Goal: Find specific page/section

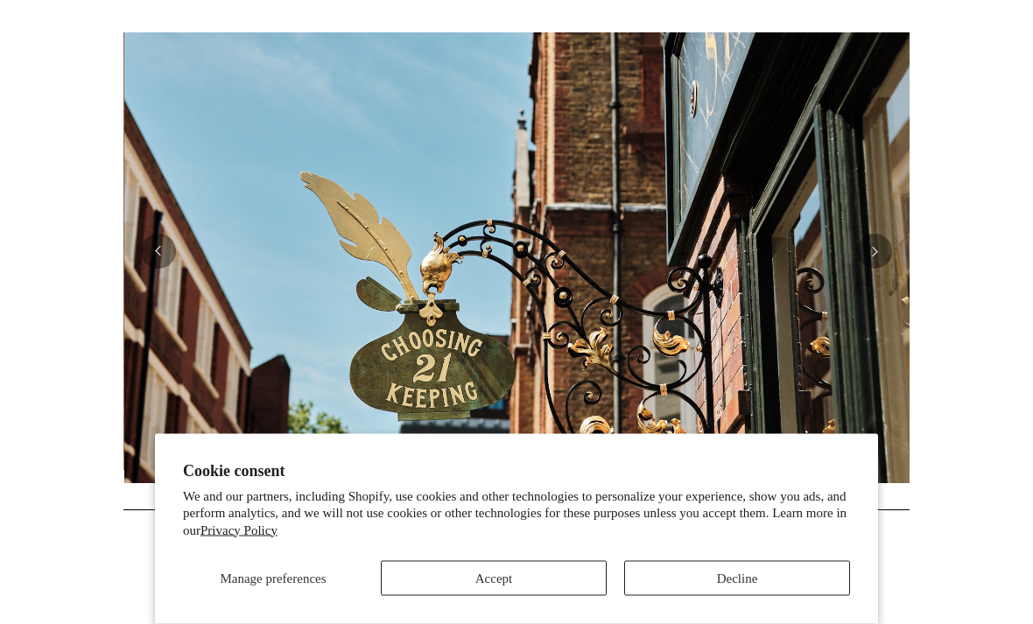
scroll to position [342, 0]
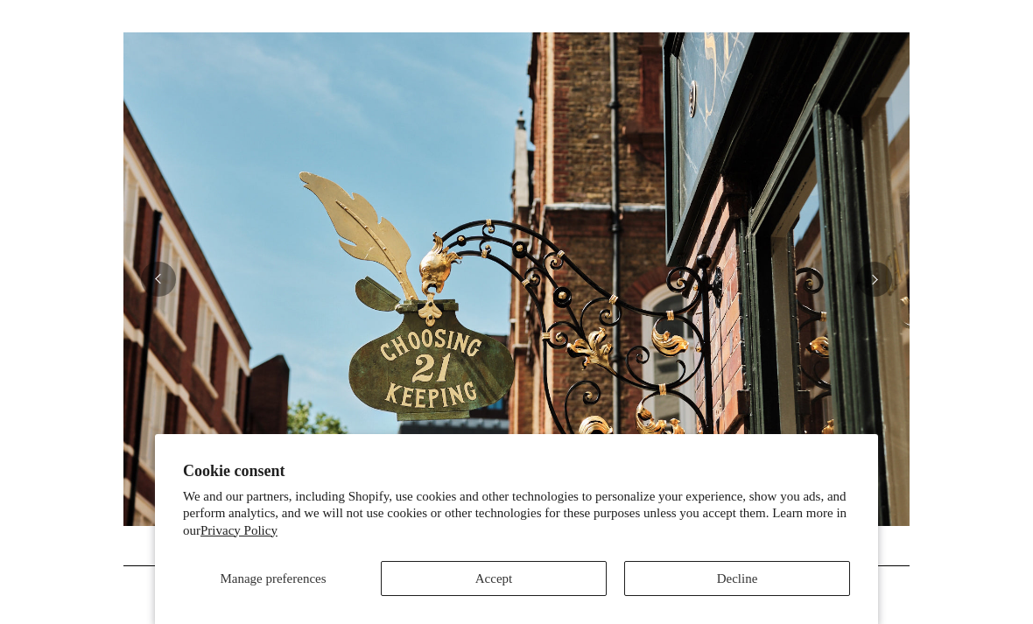
click at [171, 285] on button "Previous" at bounding box center [158, 279] width 35 height 35
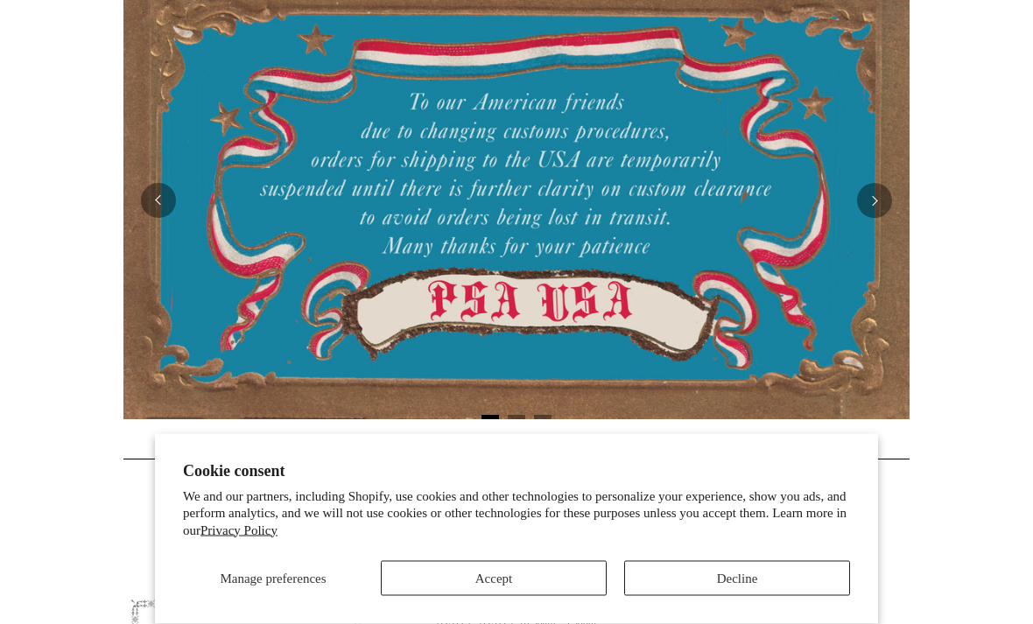
scroll to position [393, 0]
click at [415, 596] on button "Accept" at bounding box center [494, 578] width 226 height 35
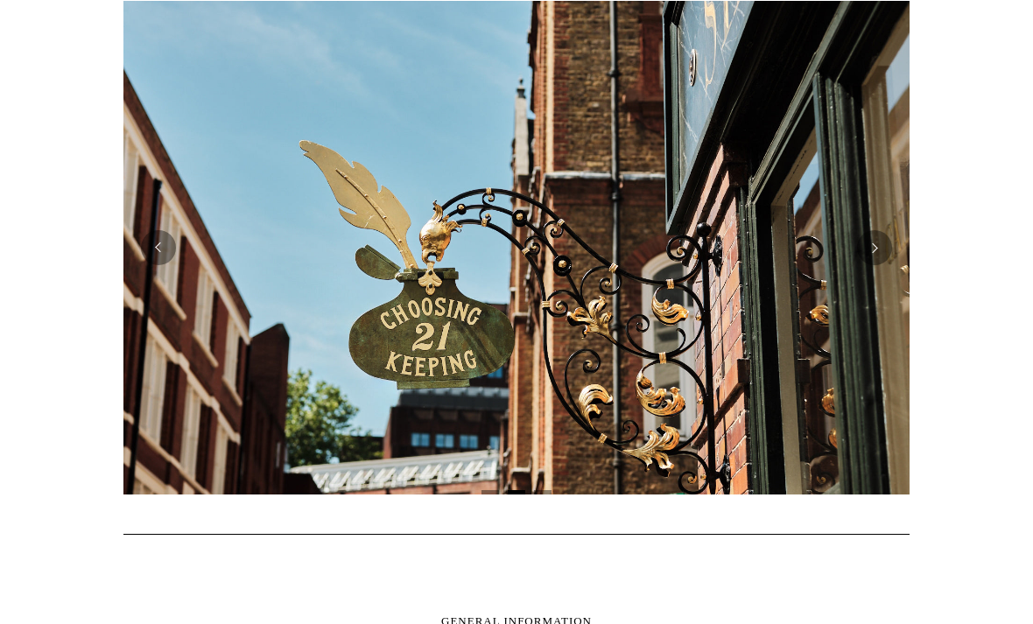
scroll to position [372, 0]
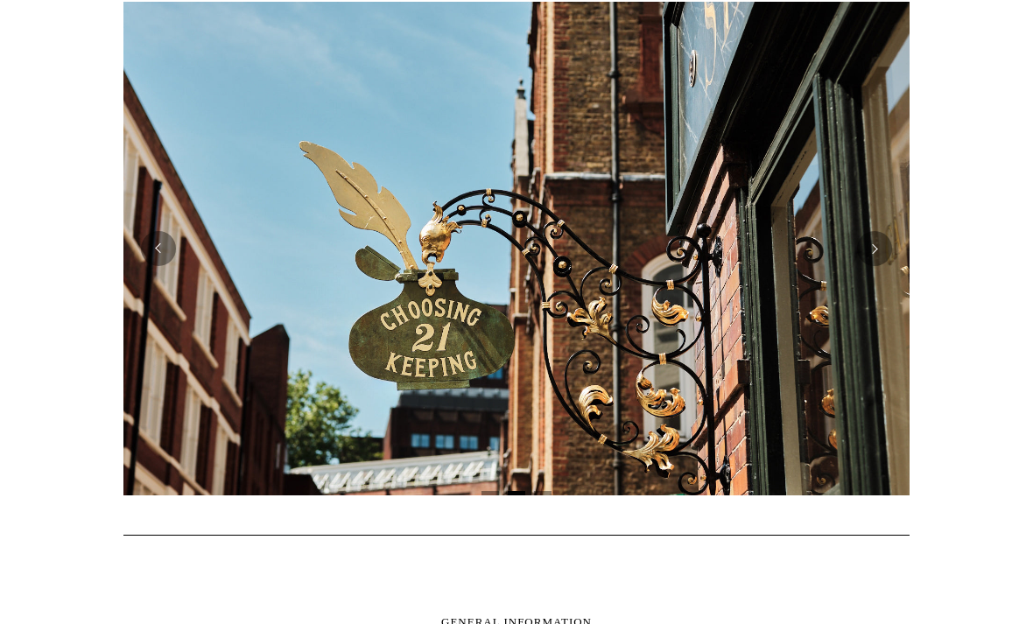
click at [864, 257] on button "Next" at bounding box center [874, 249] width 35 height 35
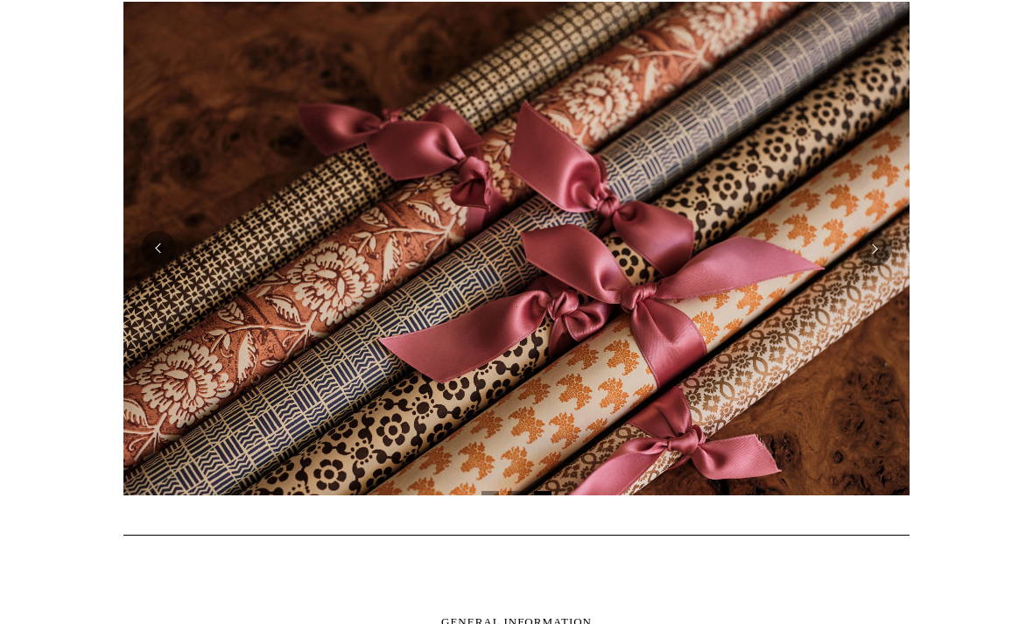
click at [878, 255] on button "Next" at bounding box center [874, 248] width 35 height 35
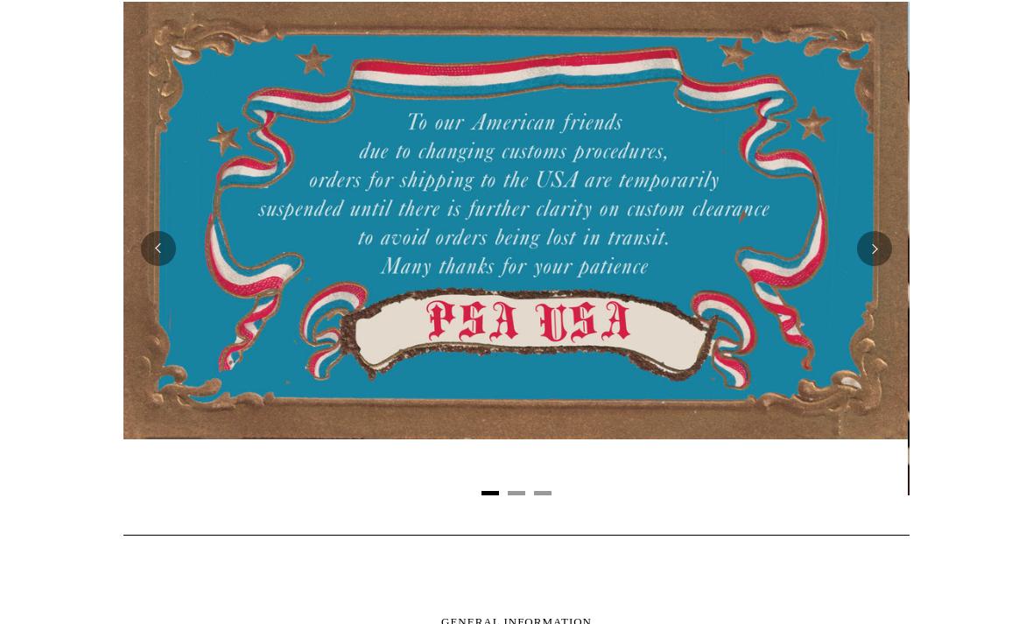
scroll to position [0, 0]
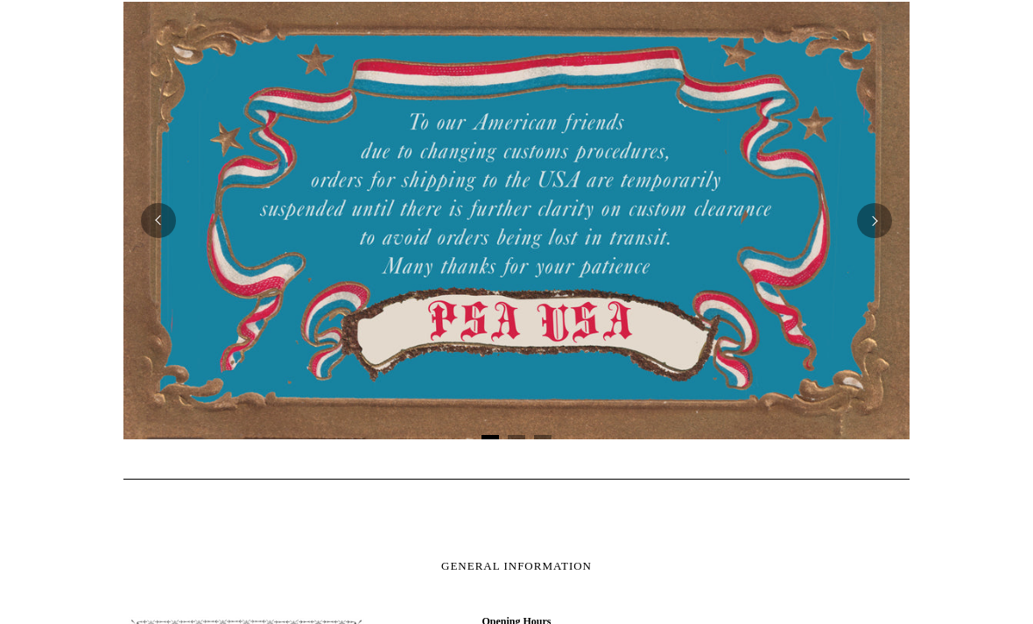
click at [864, 257] on img at bounding box center [516, 221] width 786 height 438
click at [875, 236] on button "Next" at bounding box center [874, 220] width 35 height 35
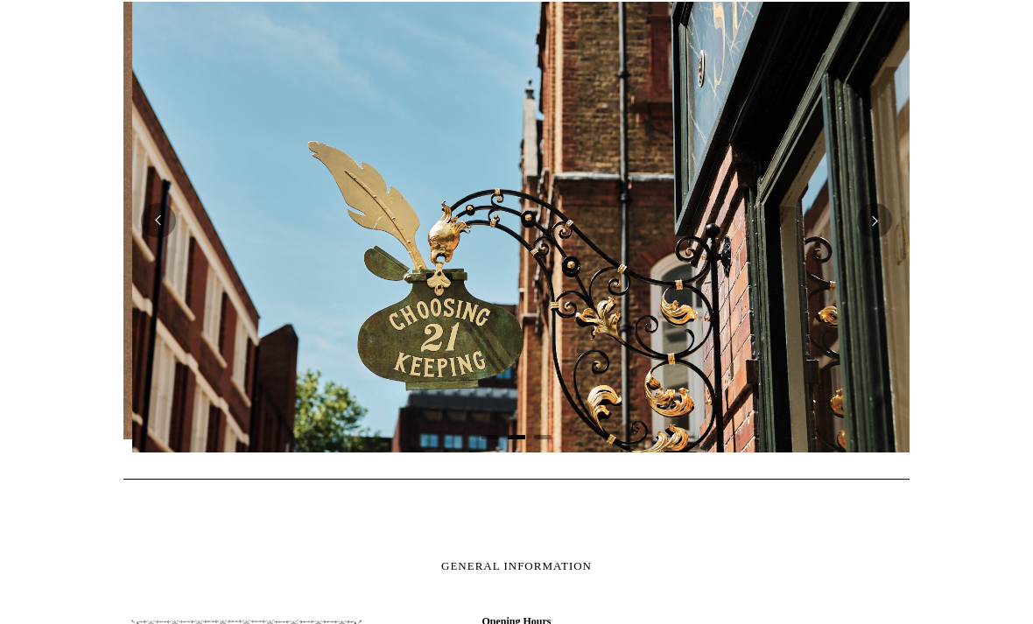
scroll to position [0, 786]
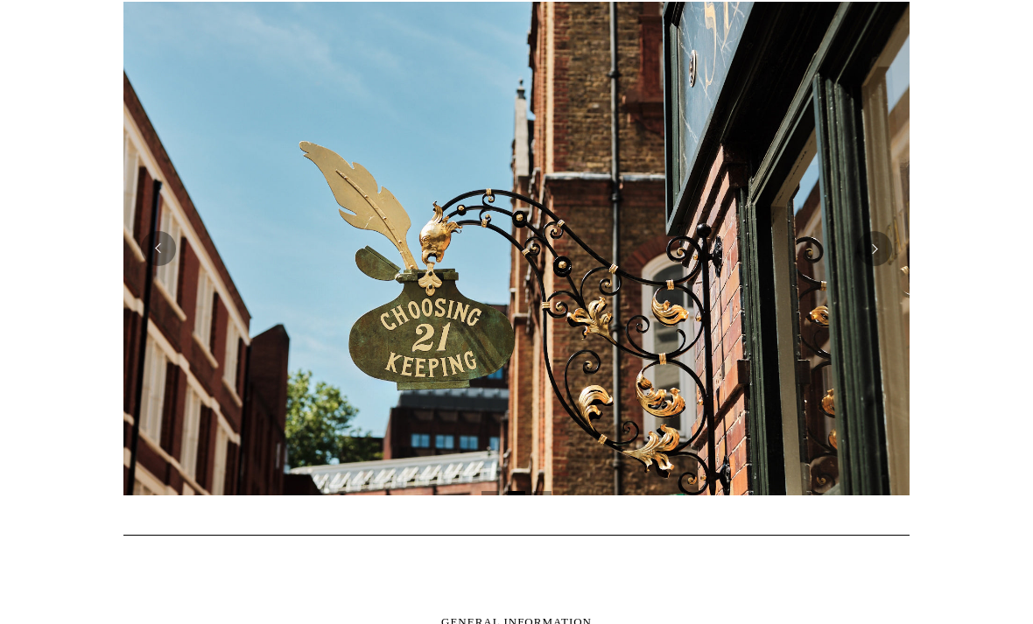
click at [882, 227] on img at bounding box center [516, 249] width 786 height 494
click at [872, 244] on button "Next" at bounding box center [874, 248] width 35 height 35
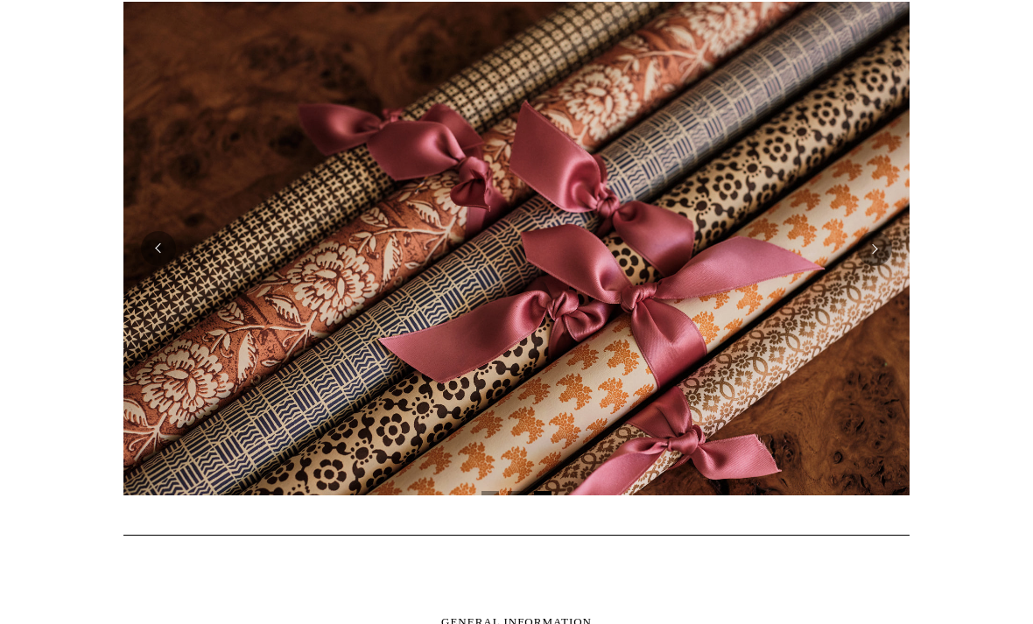
click at [877, 249] on button "Next" at bounding box center [874, 248] width 35 height 35
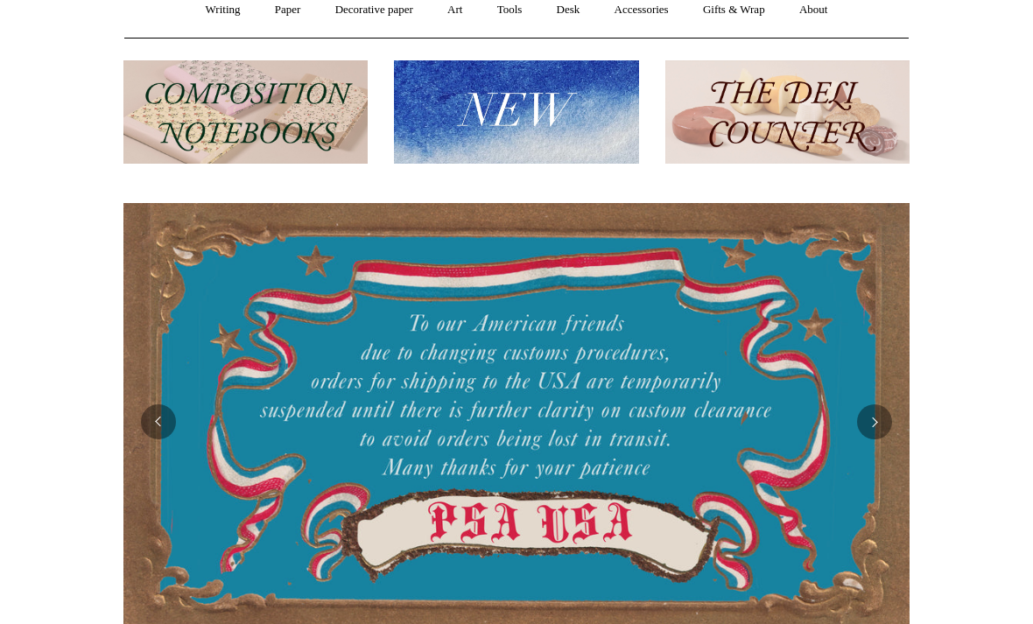
scroll to position [0, 0]
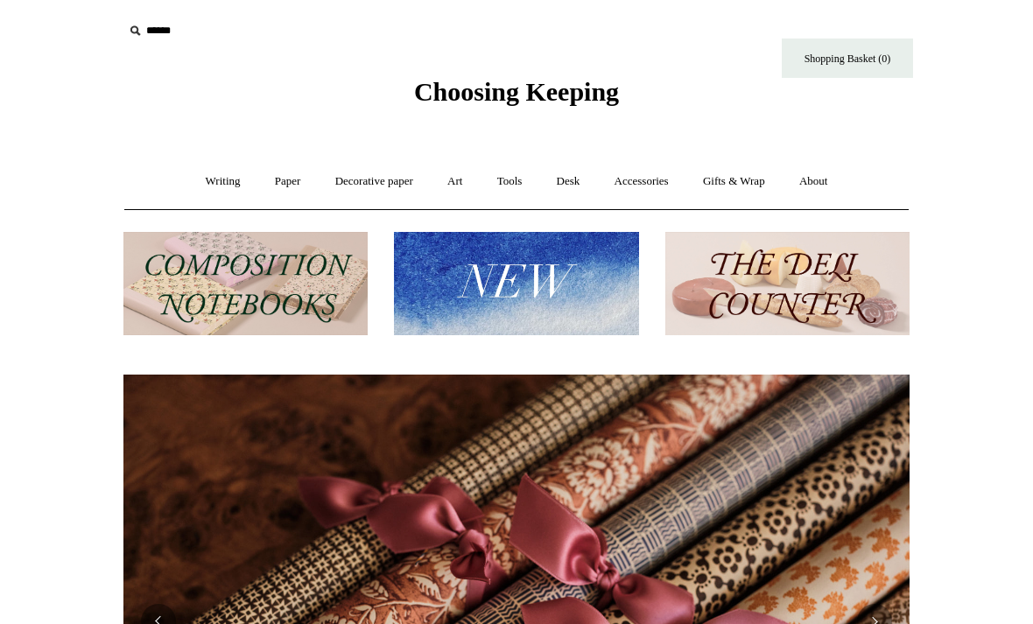
click at [213, 187] on link "Writing +" at bounding box center [223, 181] width 67 height 46
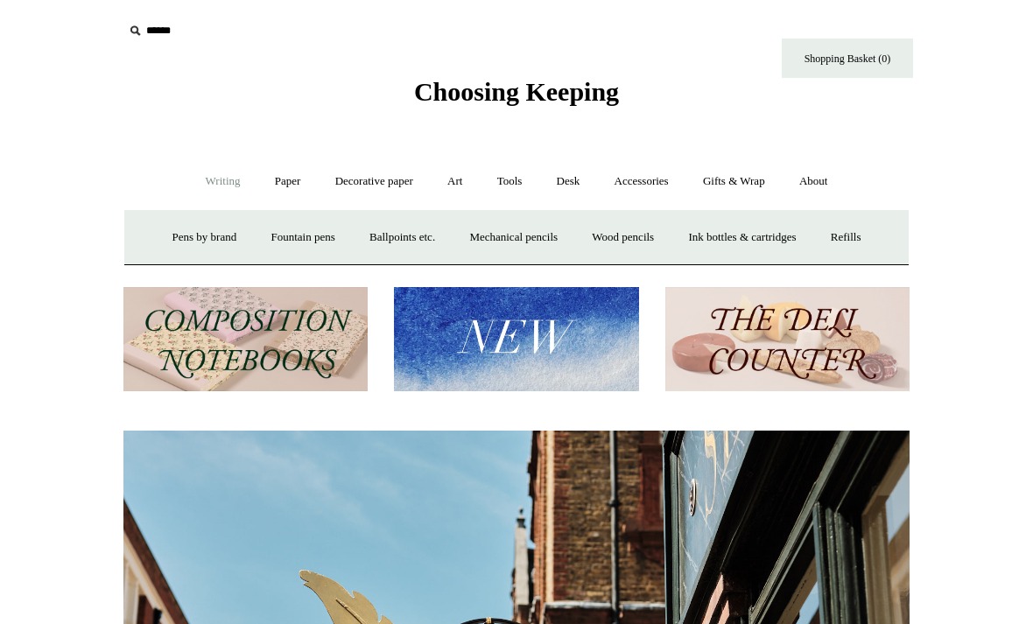
click at [650, 180] on link "Accessories +" at bounding box center [642, 181] width 86 height 46
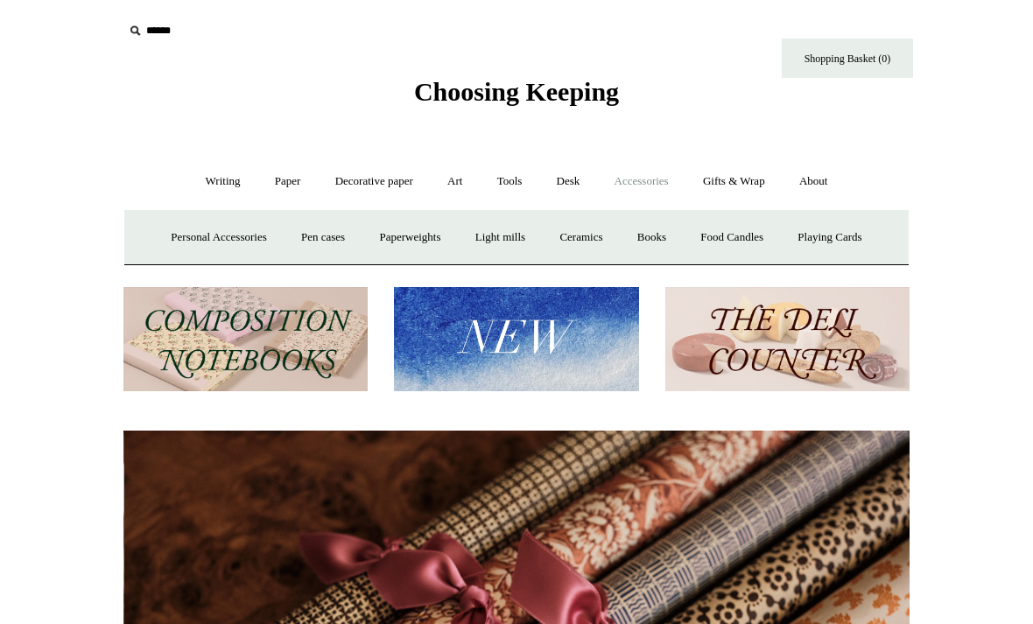
click at [565, 189] on link "Desk +" at bounding box center [568, 181] width 55 height 46
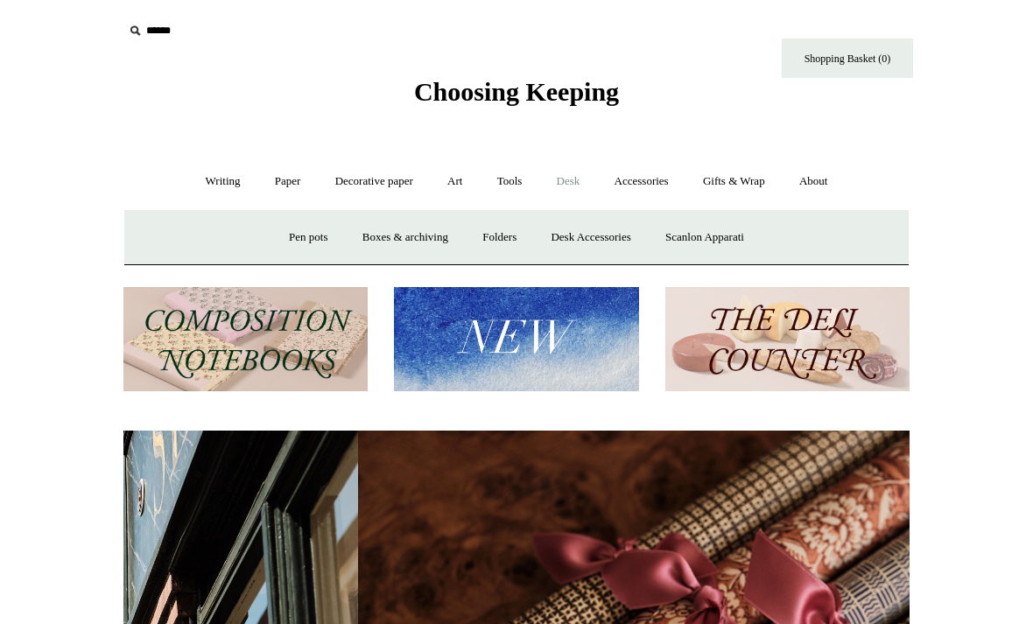
scroll to position [0, 1571]
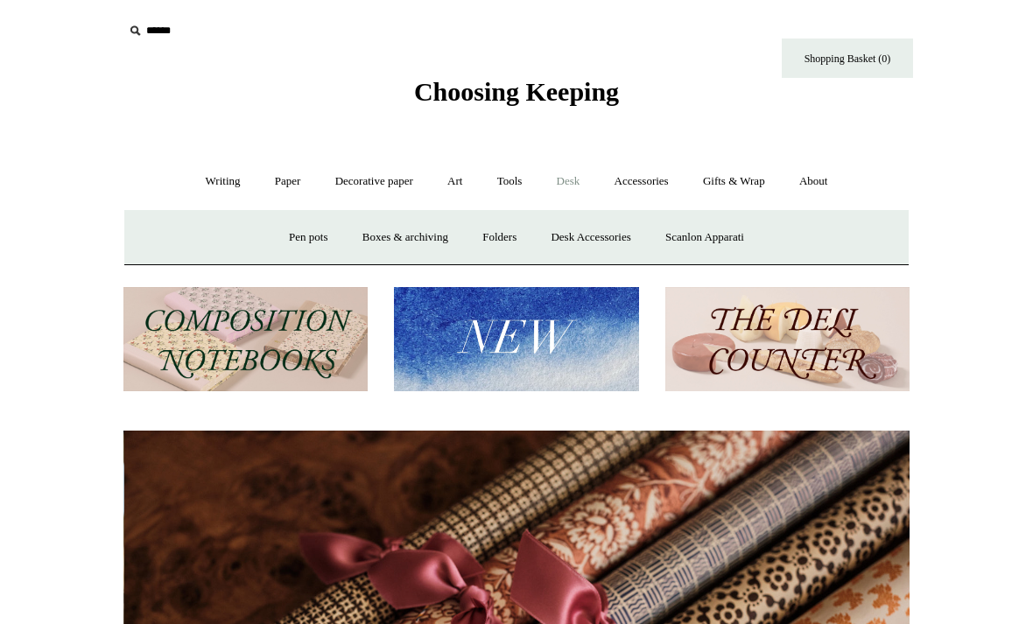
click at [561, 240] on link "Desk Accessories" at bounding box center [590, 237] width 111 height 46
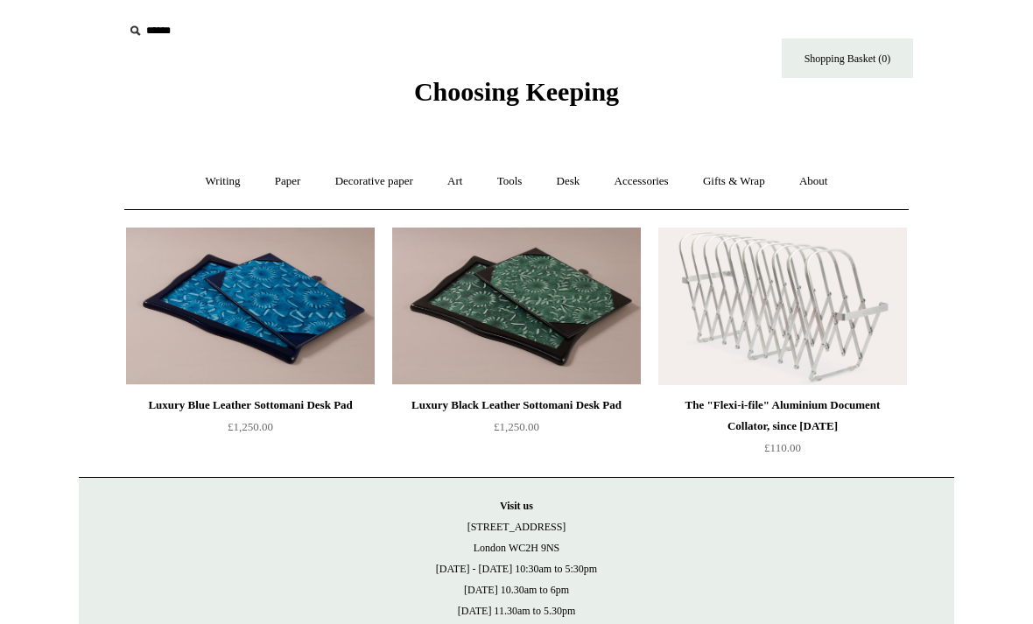
click at [569, 180] on link "Desk +" at bounding box center [568, 181] width 55 height 46
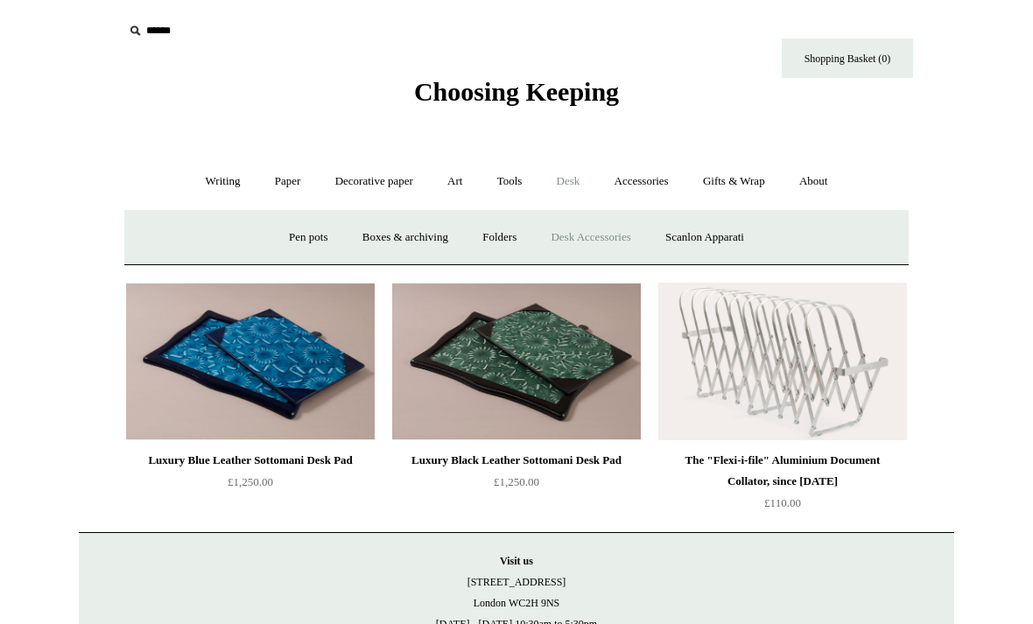
click at [293, 236] on link "Pen pots" at bounding box center [308, 237] width 70 height 46
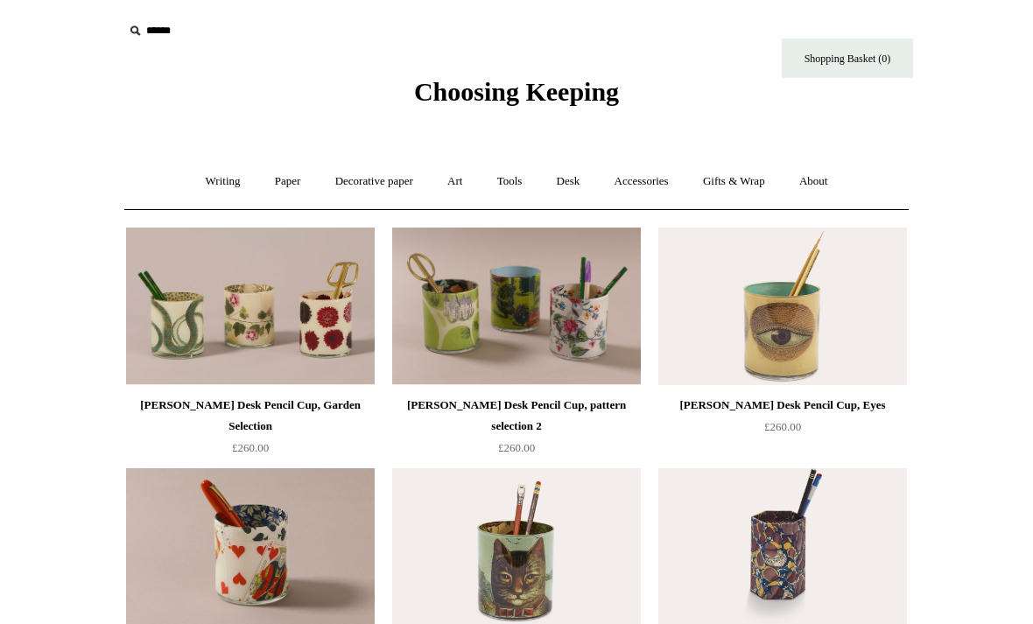
click at [439, 180] on link "Art +" at bounding box center [455, 181] width 46 height 46
